Goal: Navigation & Orientation: Find specific page/section

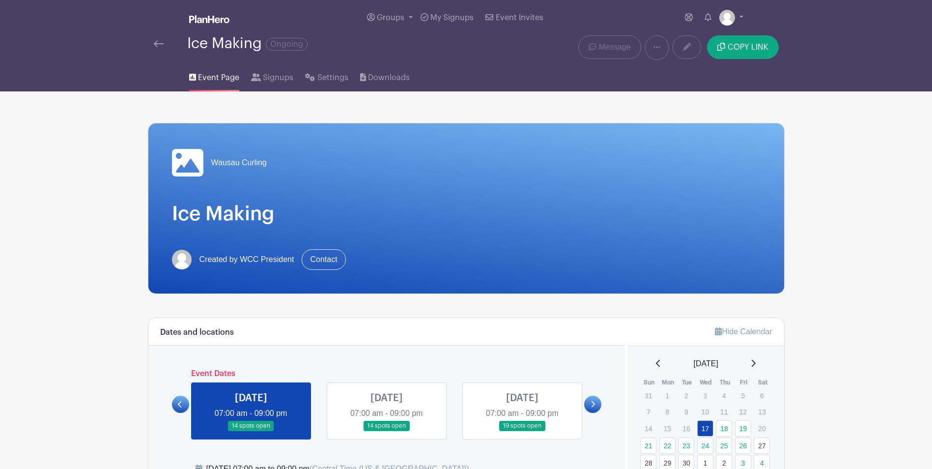
scroll to position [91, 0]
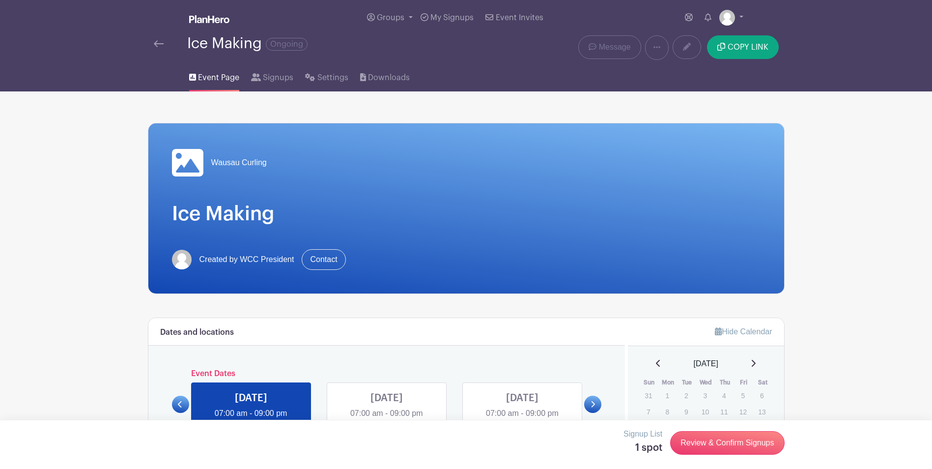
click at [161, 41] on img at bounding box center [159, 43] width 10 height 7
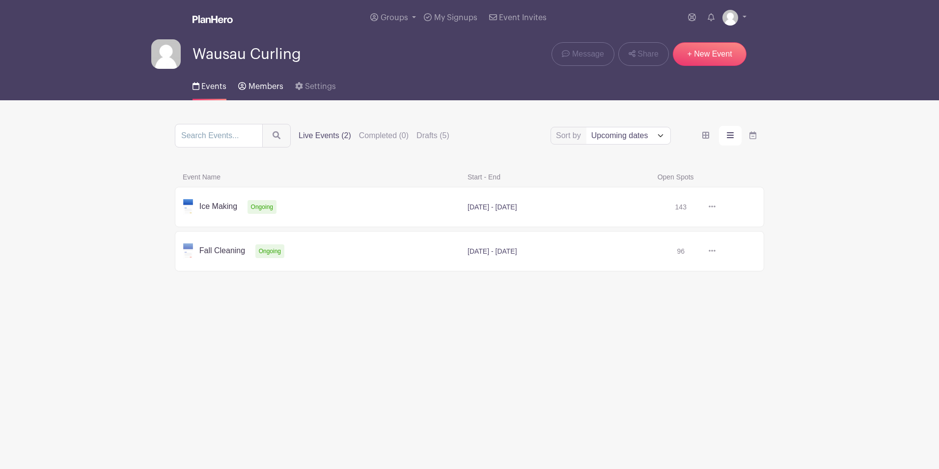
click at [262, 85] on span "Members" at bounding box center [266, 87] width 35 height 8
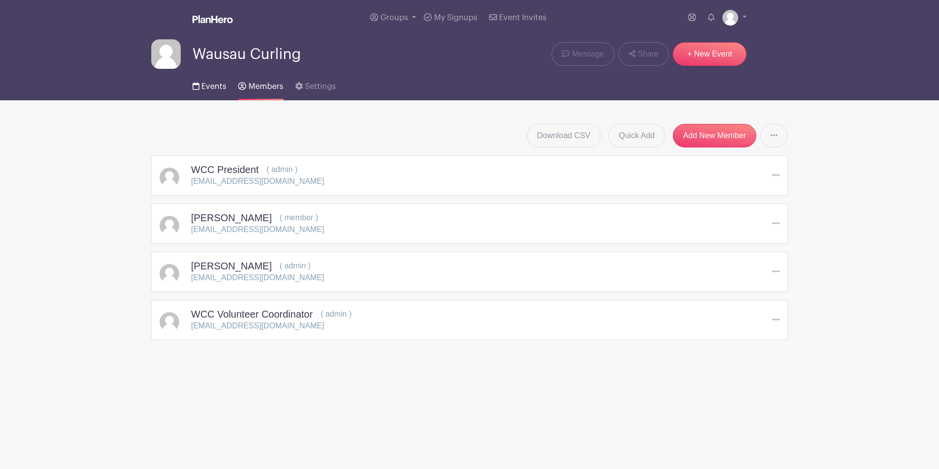
click at [214, 84] on span "Events" at bounding box center [213, 87] width 25 height 8
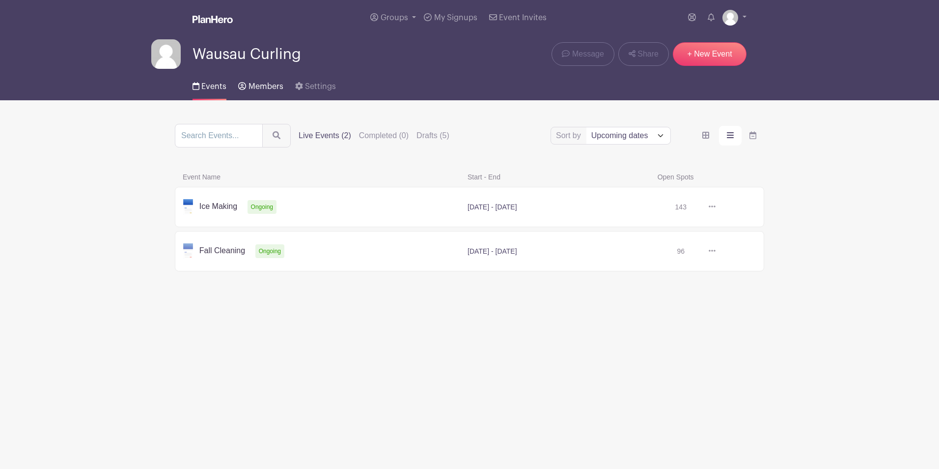
click at [256, 81] on link "Members" at bounding box center [260, 84] width 45 height 31
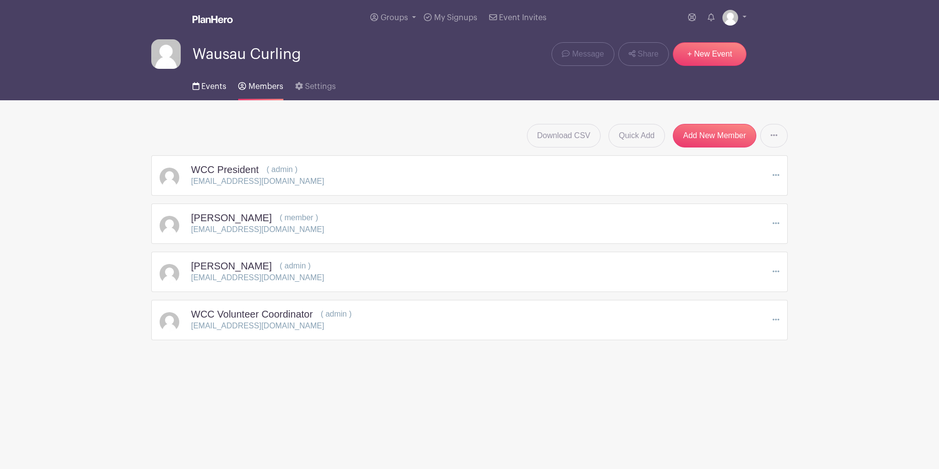
click at [214, 83] on span "Events" at bounding box center [213, 87] width 25 height 8
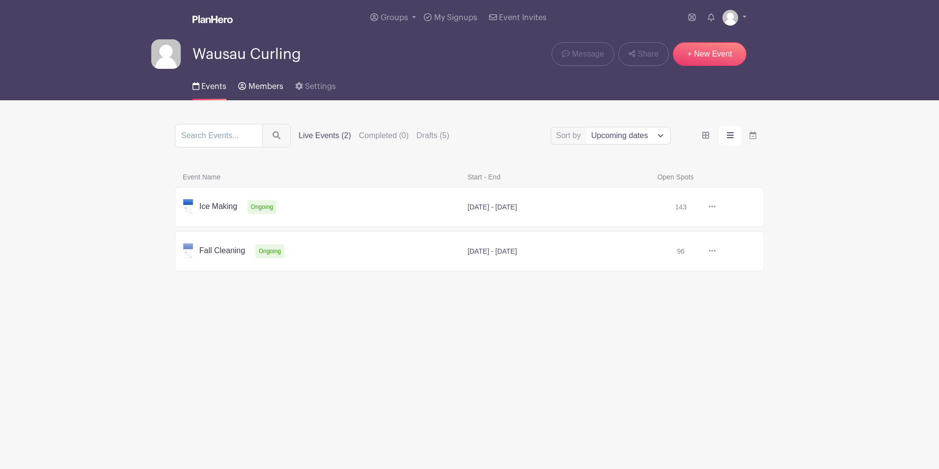
click at [258, 80] on link "Members" at bounding box center [260, 84] width 45 height 31
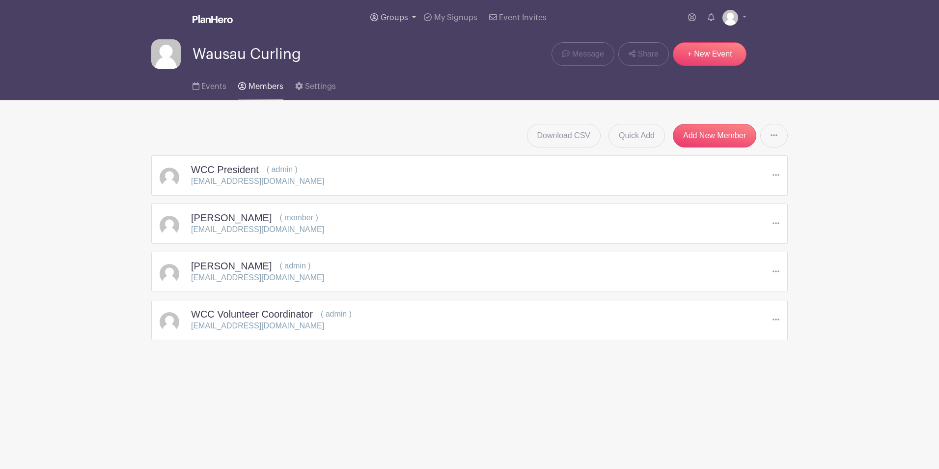
click at [411, 18] on link "Groups" at bounding box center [394, 17] width 54 height 35
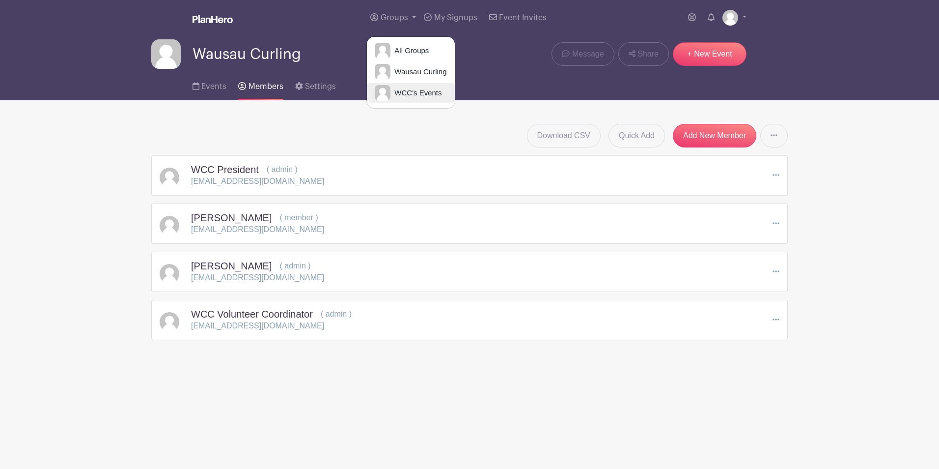
click at [408, 95] on span "WCC's Events" at bounding box center [416, 92] width 51 height 11
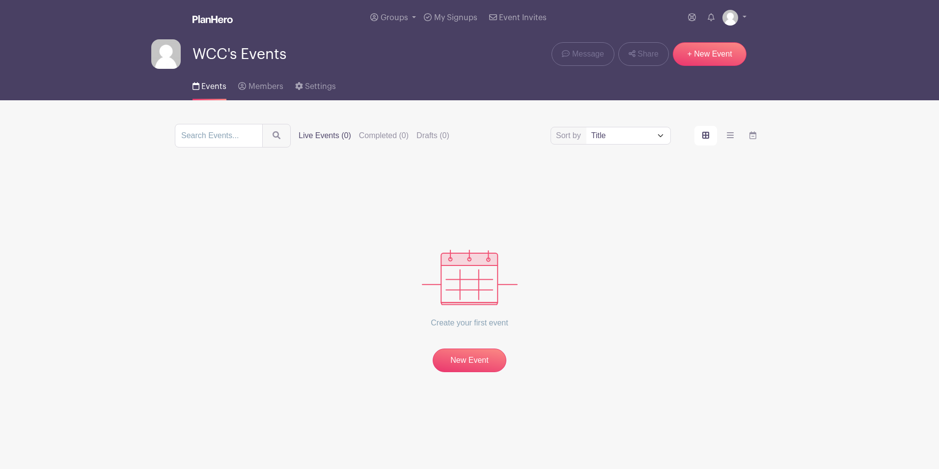
click at [212, 23] on img at bounding box center [213, 19] width 40 height 8
click at [408, 19] on span "Groups" at bounding box center [395, 18] width 28 height 8
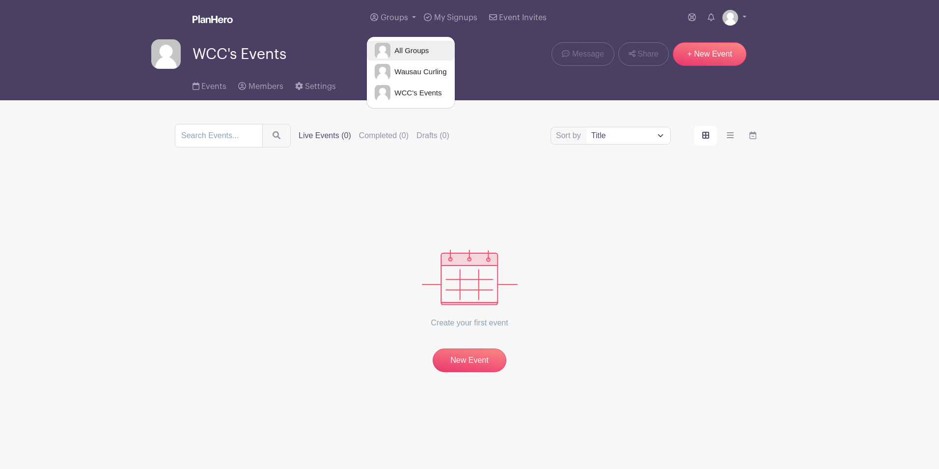
click at [406, 51] on span "All Groups" at bounding box center [410, 50] width 38 height 11
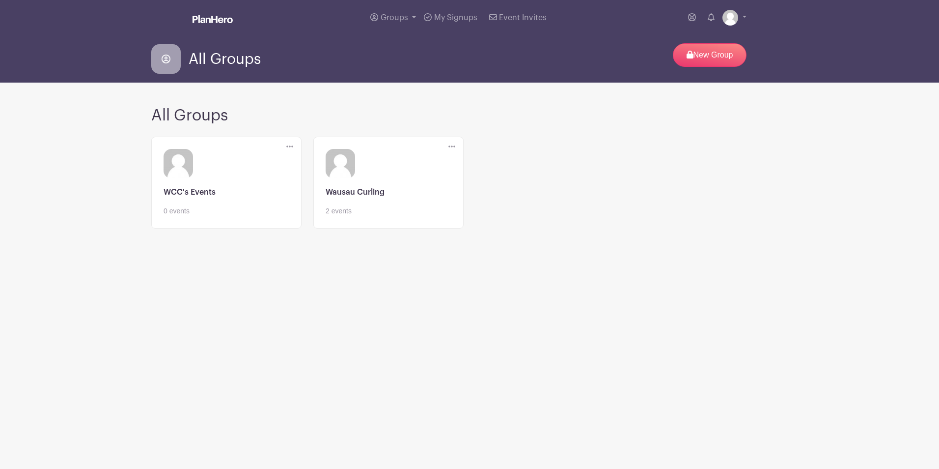
click at [351, 216] on link at bounding box center [389, 216] width 126 height 0
